Goal: Information Seeking & Learning: Learn about a topic

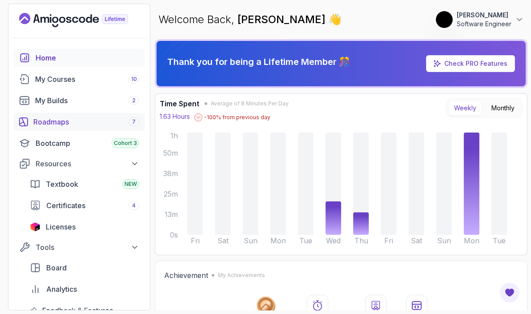
click at [93, 123] on div "Roadmaps 7" at bounding box center [86, 122] width 106 height 11
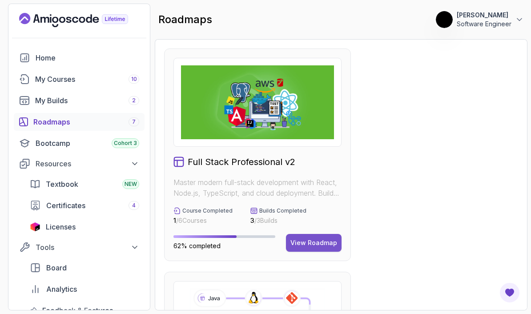
click at [313, 240] on div "View Roadmap" at bounding box center [314, 243] width 47 height 9
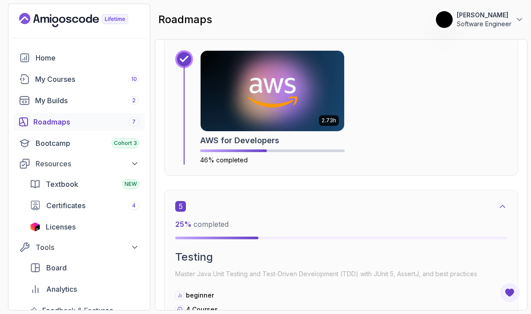
scroll to position [1691, 0]
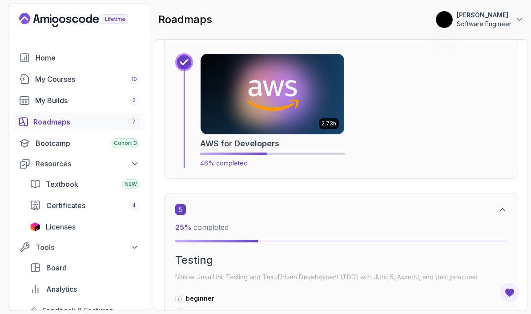
click at [299, 101] on img at bounding box center [272, 94] width 151 height 85
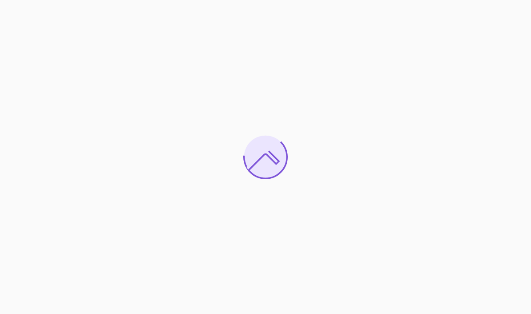
click at [433, 258] on div at bounding box center [265, 157] width 531 height 314
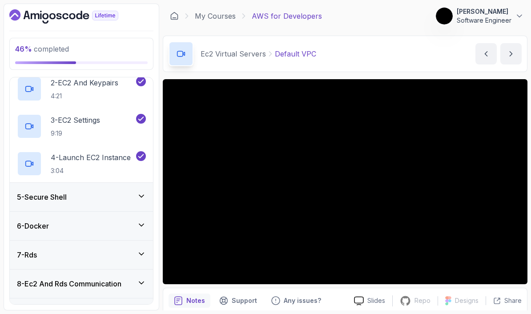
click at [114, 201] on div "5 - Secure Shell" at bounding box center [81, 197] width 129 height 11
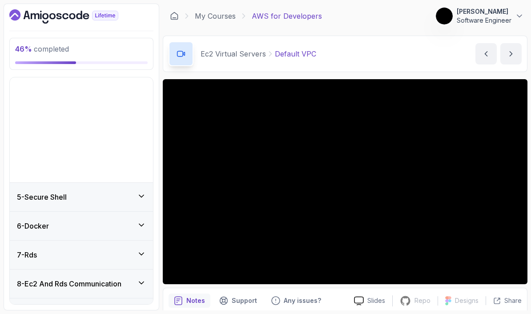
scroll to position [146, 0]
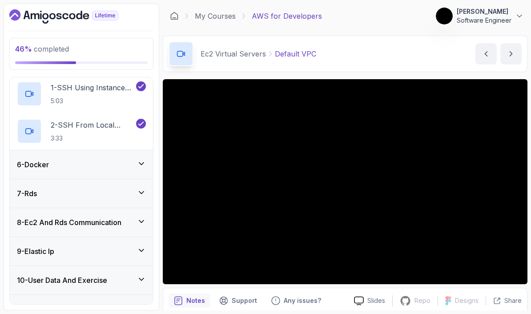
click at [125, 177] on div "6 - Docker" at bounding box center [81, 164] width 143 height 28
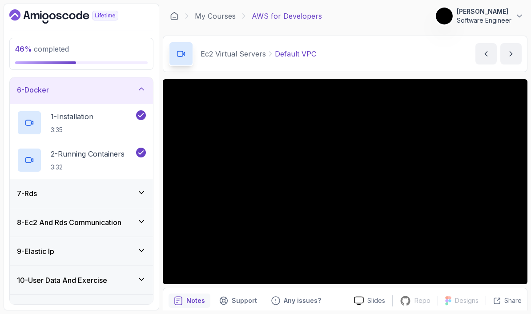
click at [125, 195] on div "7 - Rds" at bounding box center [81, 193] width 129 height 11
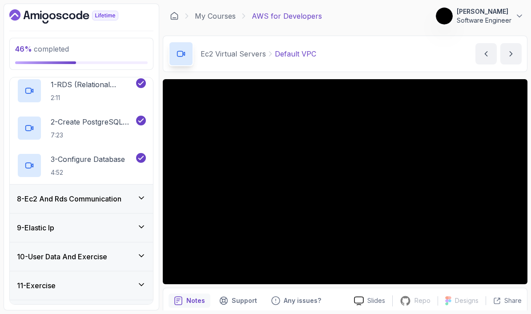
click at [119, 196] on h3 "8 - Ec2 And Rds Communication" at bounding box center [69, 199] width 105 height 11
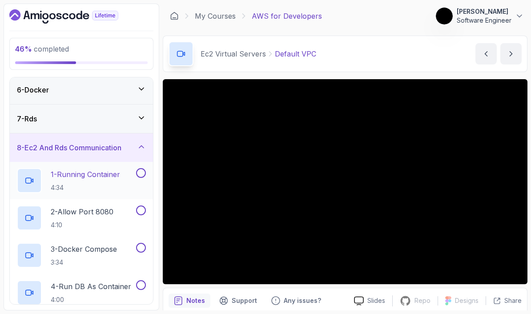
click at [101, 185] on p "4:34" at bounding box center [85, 187] width 69 height 9
